Goal: Navigation & Orientation: Find specific page/section

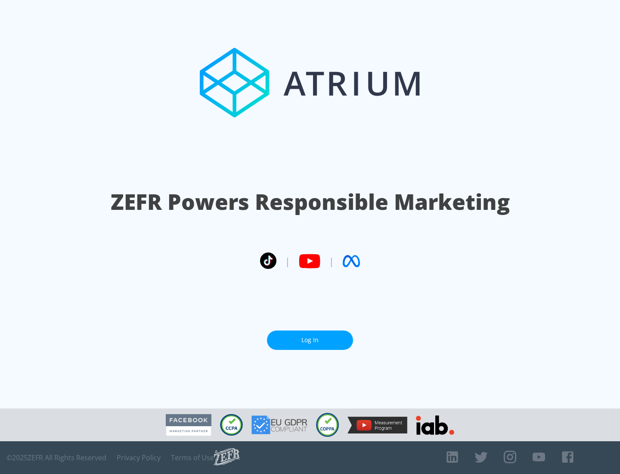
click at [310, 340] on link "Log In" at bounding box center [310, 339] width 86 height 19
